Goal: Check status: Check status

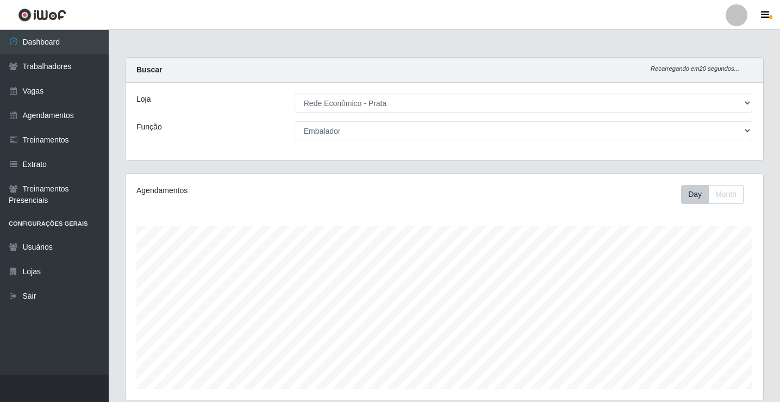
select select "192"
select select "1"
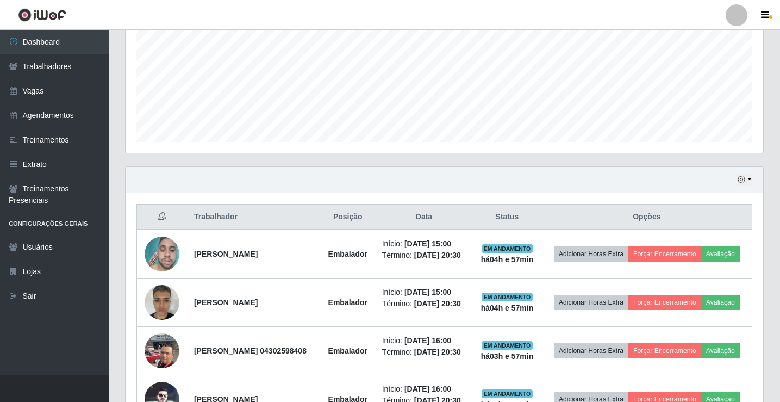
scroll to position [246, 0]
click at [746, 179] on button "button" at bounding box center [744, 180] width 15 height 13
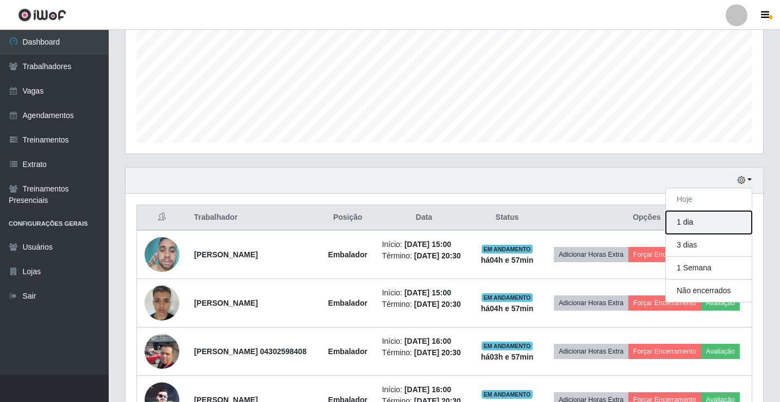
click at [722, 221] on button "1 dia" at bounding box center [709, 222] width 86 height 23
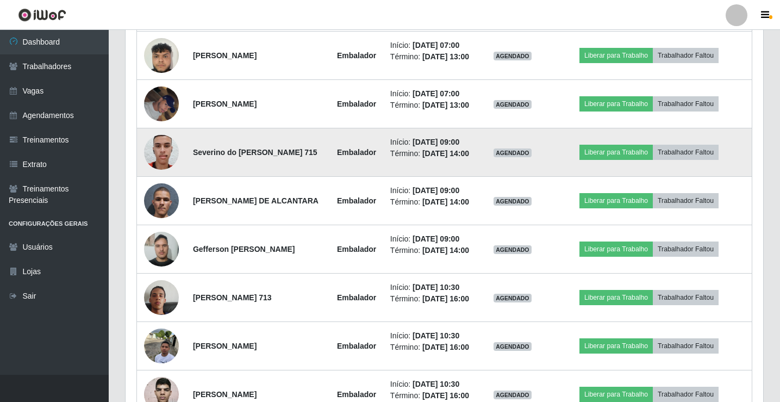
scroll to position [790, 0]
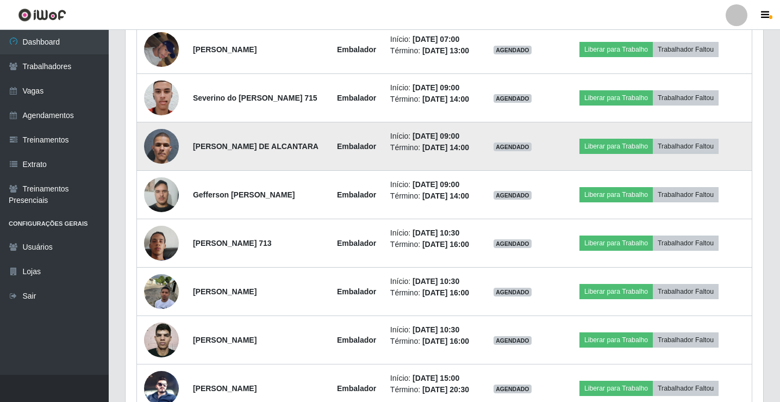
click at [156, 177] on img at bounding box center [161, 146] width 35 height 62
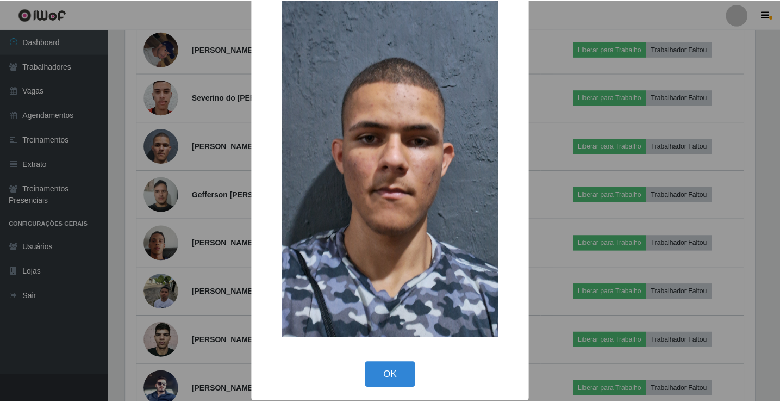
scroll to position [80, 0]
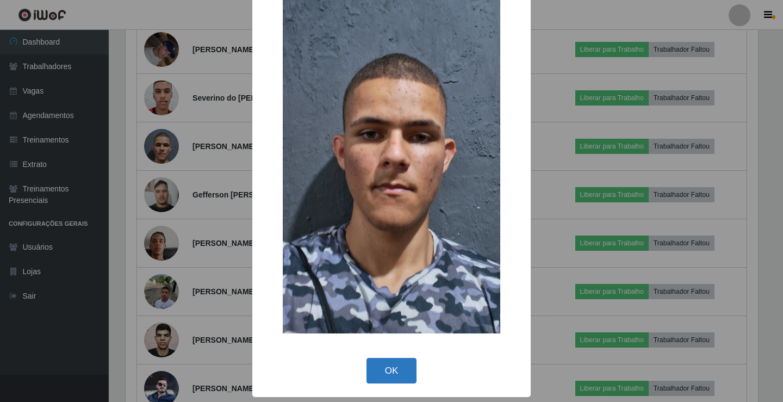
click at [397, 365] on button "OK" at bounding box center [391, 371] width 51 height 26
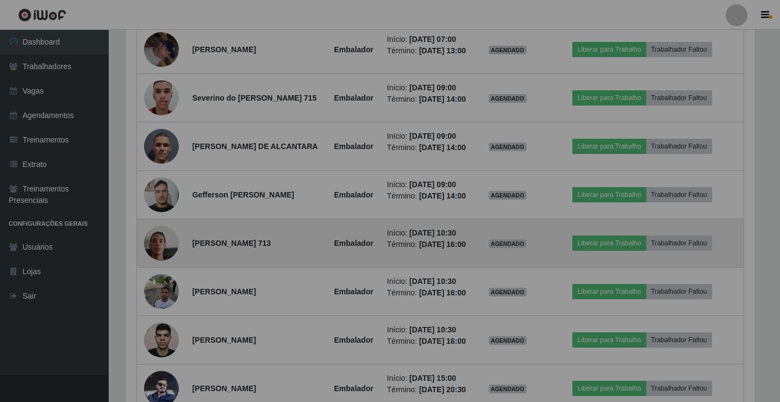
scroll to position [226, 638]
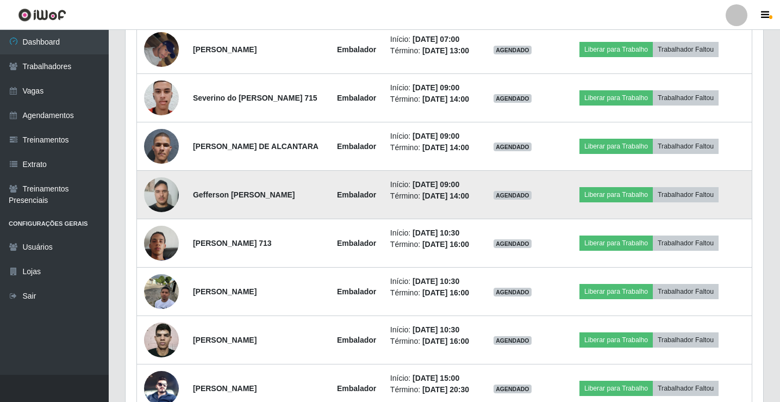
click at [161, 217] on img at bounding box center [161, 194] width 35 height 46
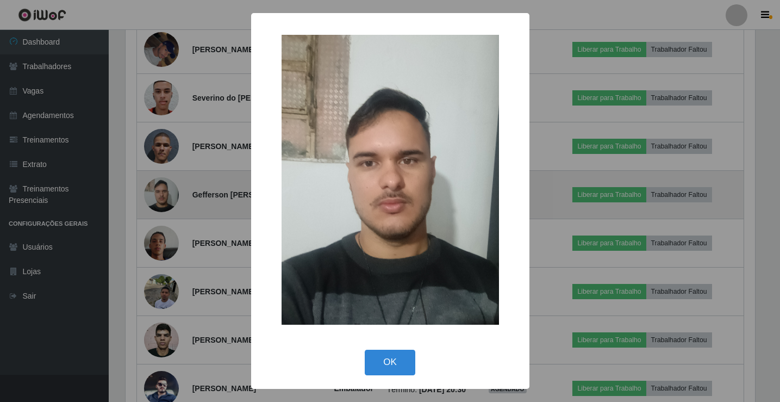
scroll to position [226, 632]
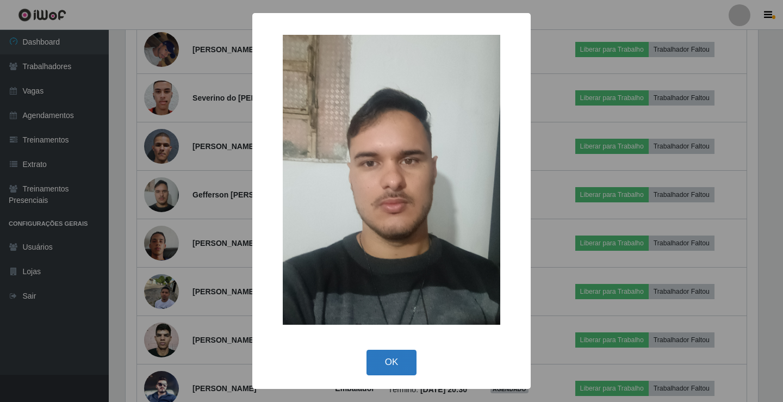
click at [387, 366] on button "OK" at bounding box center [391, 363] width 51 height 26
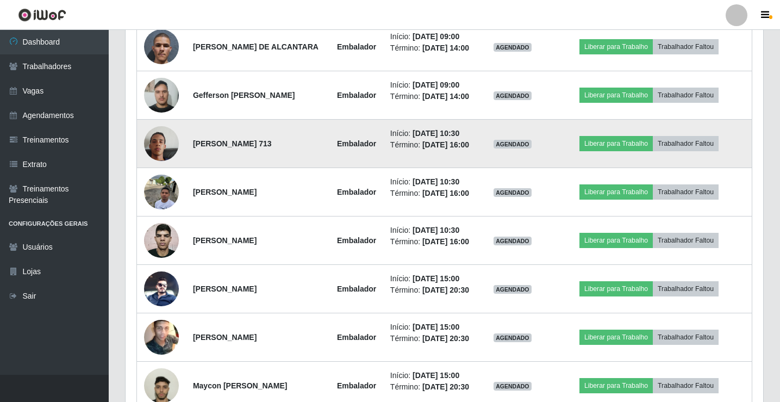
scroll to position [899, 0]
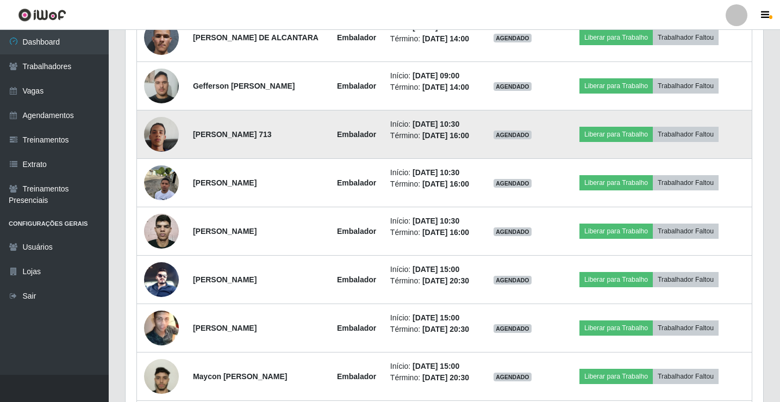
click at [155, 165] on img at bounding box center [161, 134] width 35 height 62
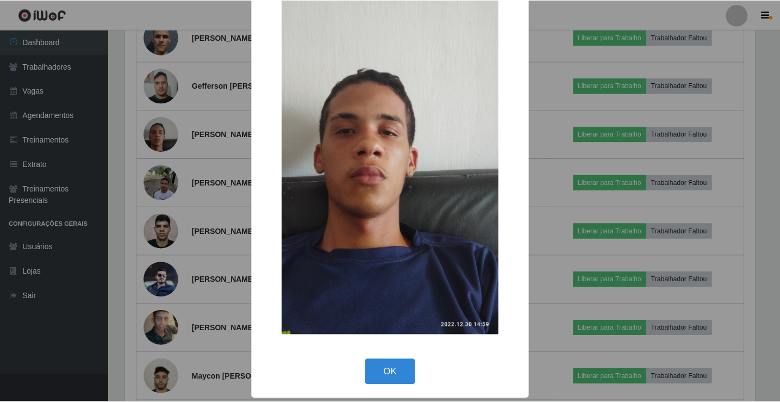
scroll to position [80, 0]
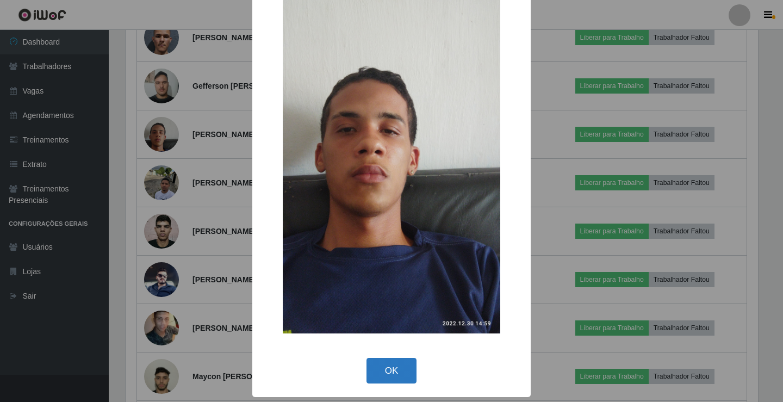
click at [392, 374] on button "OK" at bounding box center [391, 371] width 51 height 26
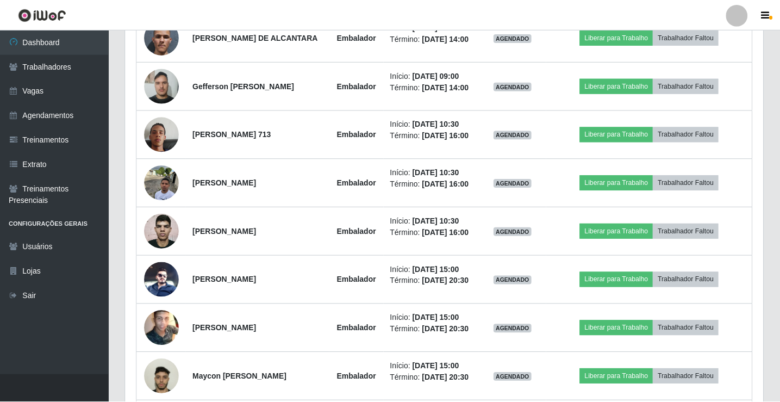
scroll to position [226, 638]
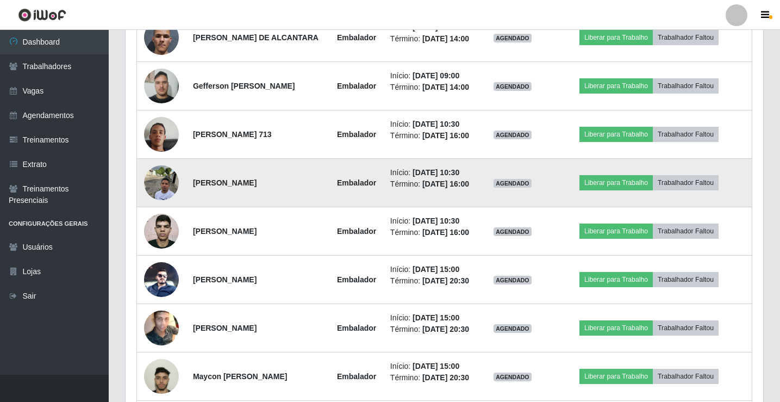
click at [163, 206] on img at bounding box center [161, 182] width 35 height 46
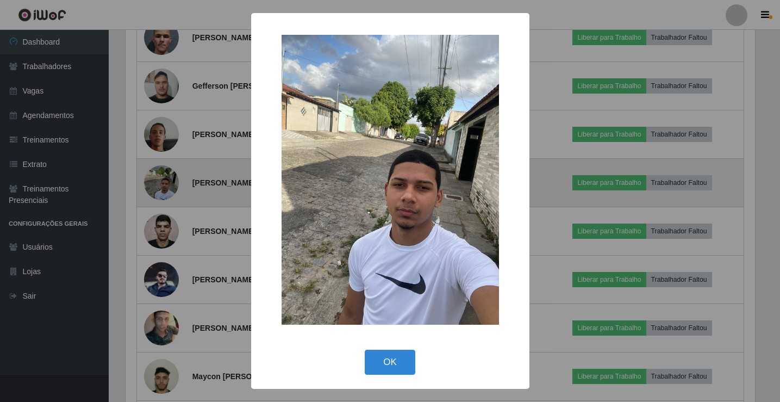
scroll to position [226, 632]
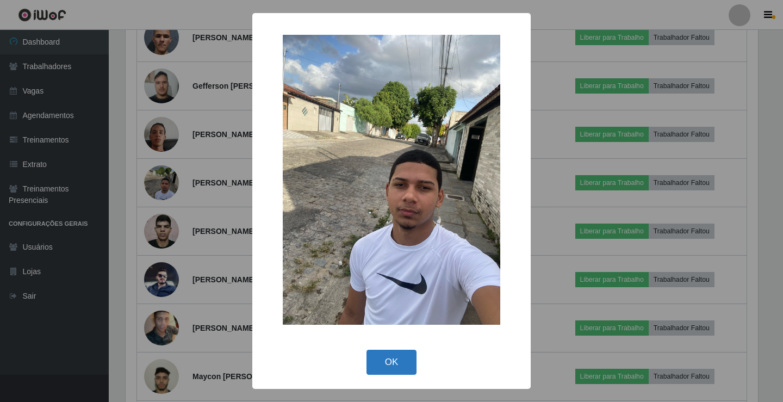
click at [388, 365] on button "OK" at bounding box center [391, 363] width 51 height 26
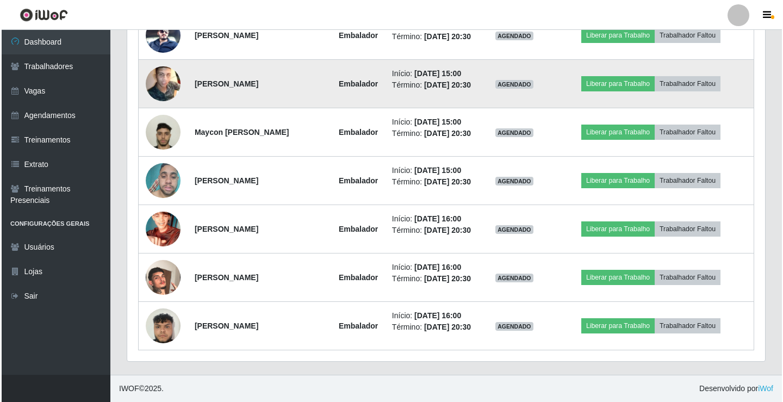
scroll to position [0, 0]
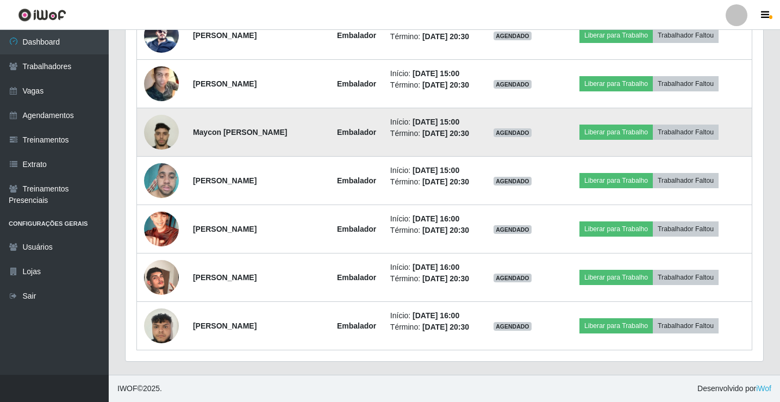
click at [156, 163] on img at bounding box center [161, 132] width 35 height 62
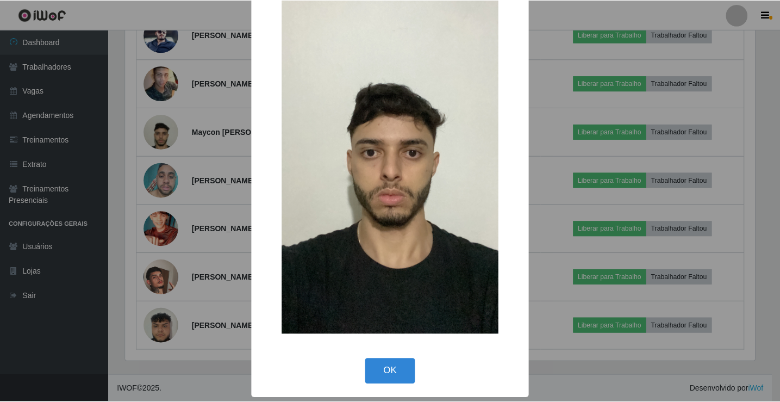
scroll to position [80, 0]
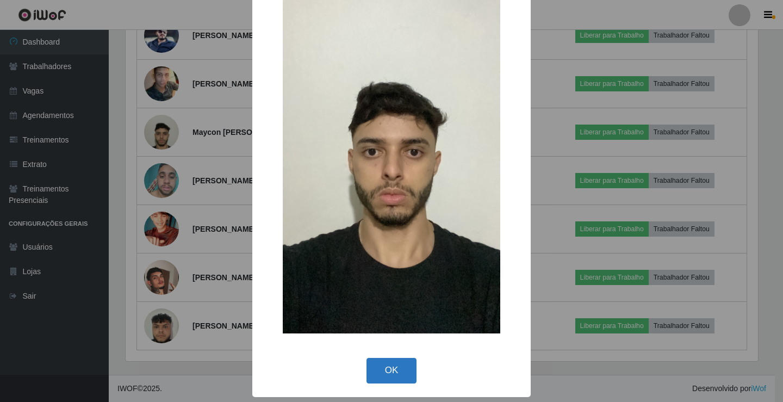
click at [393, 374] on button "OK" at bounding box center [391, 371] width 51 height 26
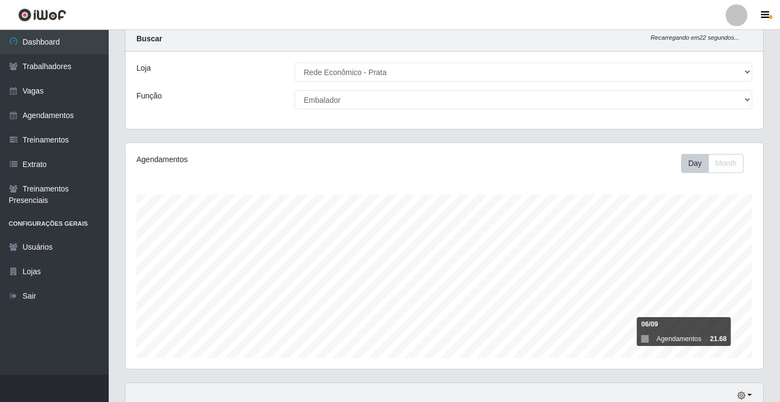
scroll to position [0, 0]
